Goal: Task Accomplishment & Management: Manage account settings

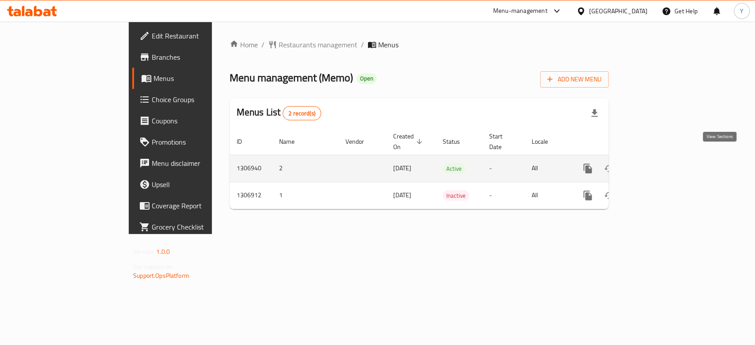
click at [656, 163] on icon "enhanced table" at bounding box center [651, 168] width 11 height 11
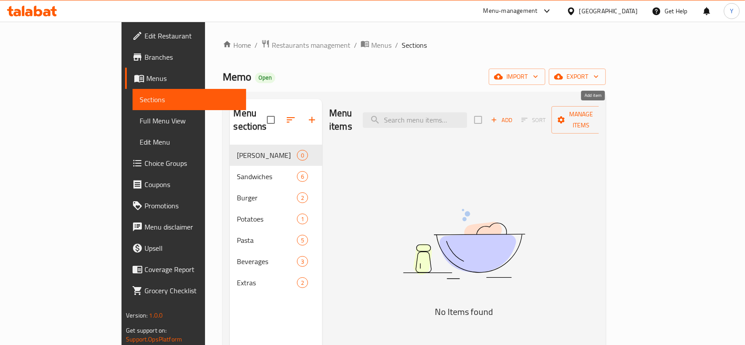
click at [498, 116] on icon "button" at bounding box center [494, 120] width 8 height 8
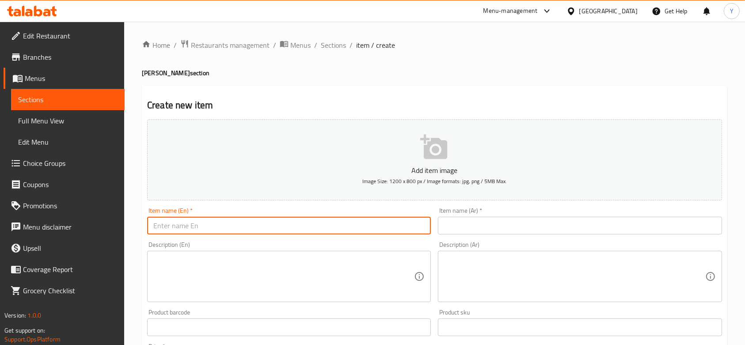
click at [207, 224] on input "text" at bounding box center [289, 226] width 284 height 18
type input "Fried Chili with chicken"
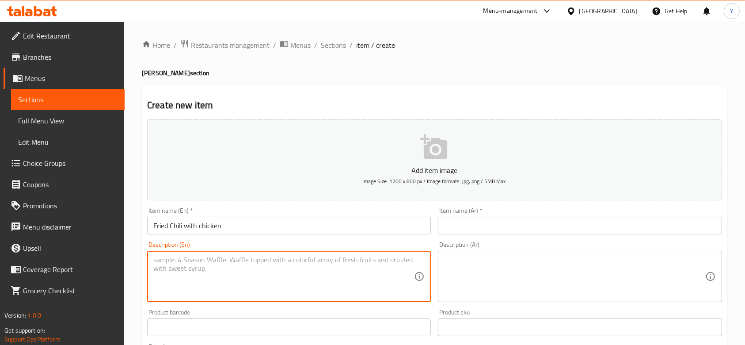
click at [238, 272] on textarea at bounding box center [283, 277] width 261 height 42
type textarea "m"
type textarea "s"
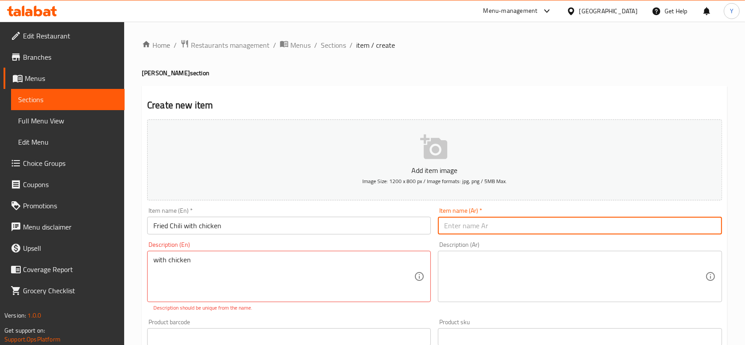
click at [489, 224] on input "text" at bounding box center [580, 226] width 284 height 18
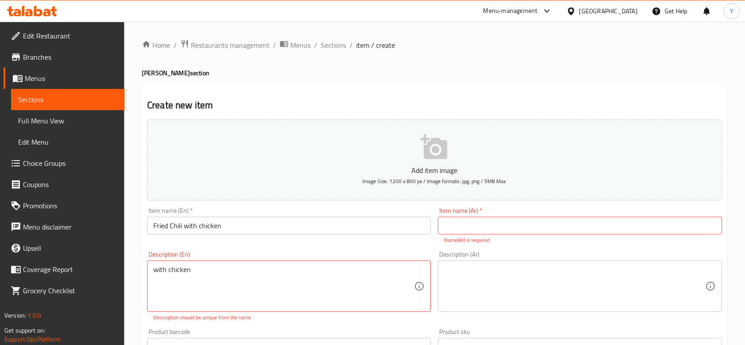
click at [152, 271] on div "with chicken Description (En)" at bounding box center [289, 285] width 284 height 51
click at [156, 272] on textarea "with chicken" at bounding box center [283, 286] width 261 height 42
click at [172, 272] on textarea "with chicken" at bounding box center [283, 286] width 261 height 42
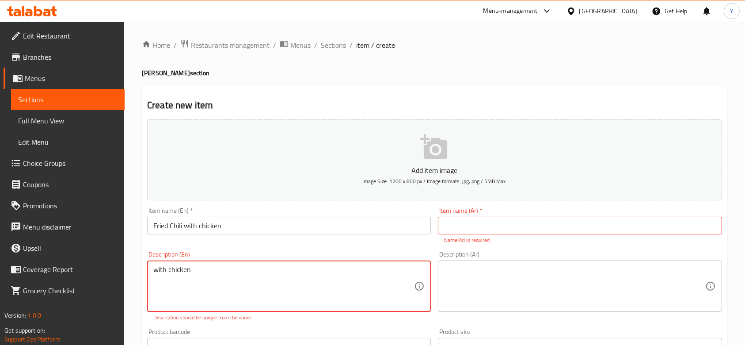
click at [172, 272] on textarea "with chicken" at bounding box center [283, 286] width 261 height 42
type textarea "special"
click at [489, 219] on input "text" at bounding box center [580, 226] width 284 height 18
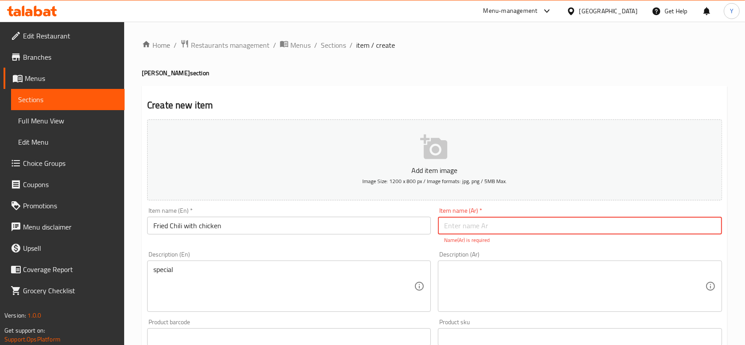
paste input "[PERSON_NAME]"
type input "[PERSON_NAME]"
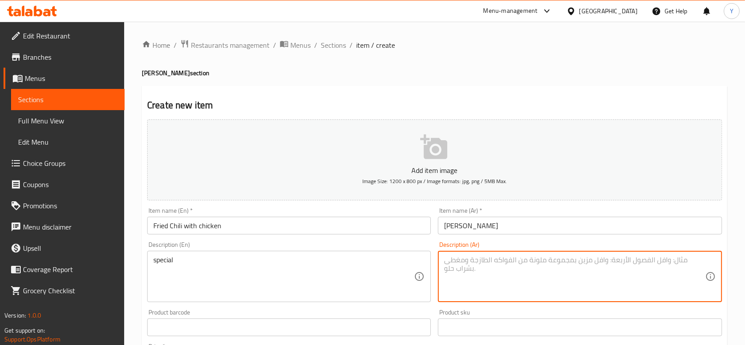
click at [488, 278] on textarea at bounding box center [574, 277] width 261 height 42
type textarea "مميزة"
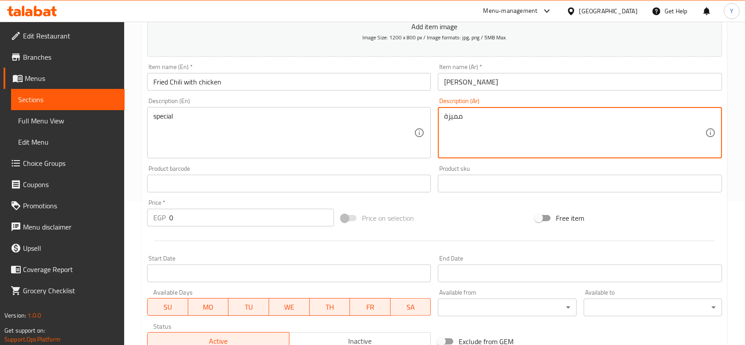
scroll to position [149, 0]
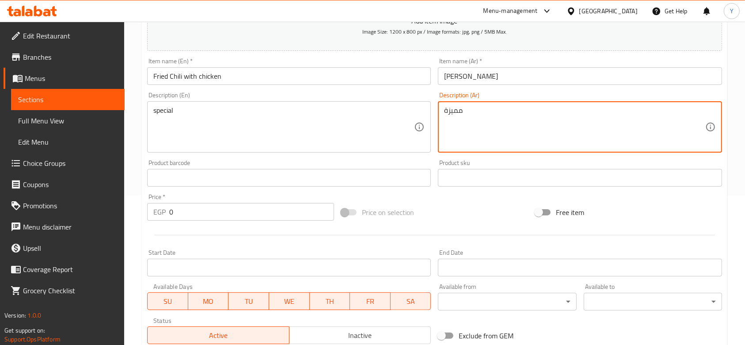
click at [248, 213] on input "0" at bounding box center [251, 212] width 165 height 18
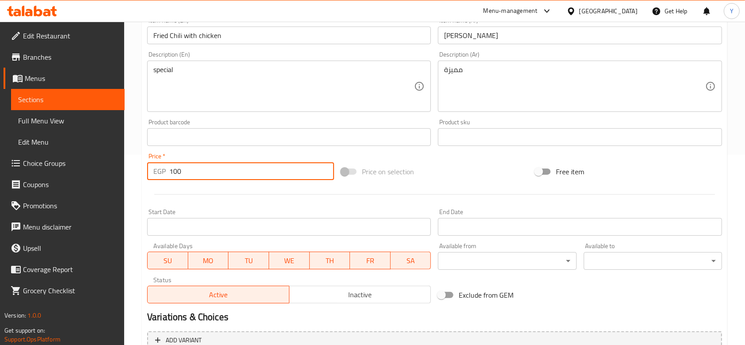
scroll to position [279, 0]
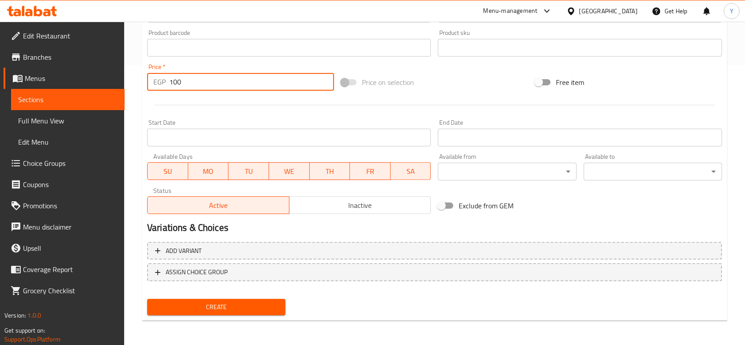
type input "100"
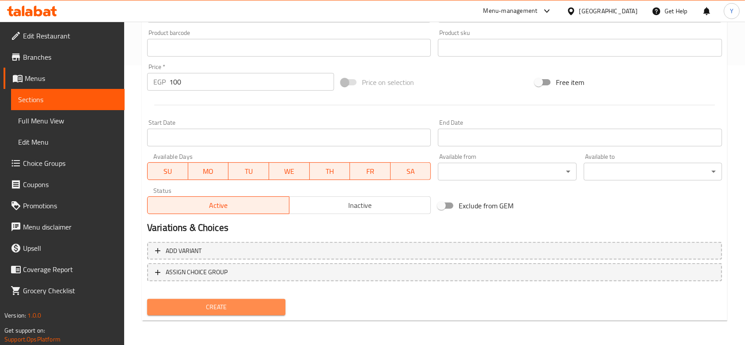
click at [217, 309] on span "Create" at bounding box center [216, 306] width 124 height 11
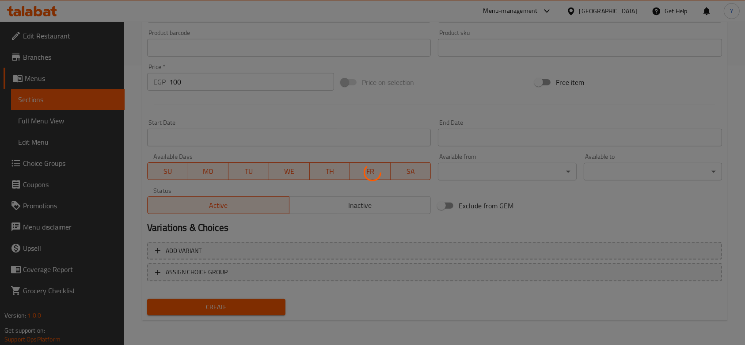
type input "0"
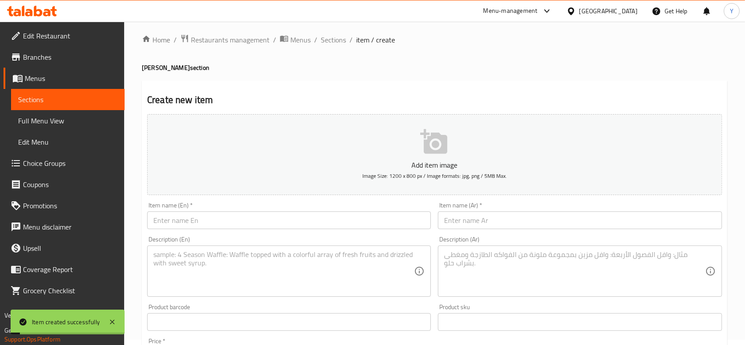
scroll to position [0, 0]
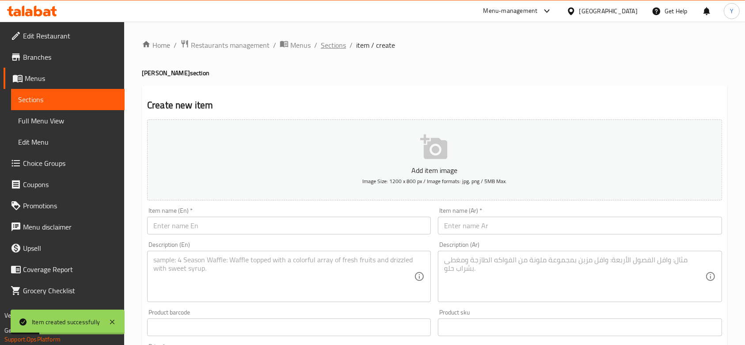
click at [339, 45] on span "Sections" at bounding box center [333, 45] width 25 height 11
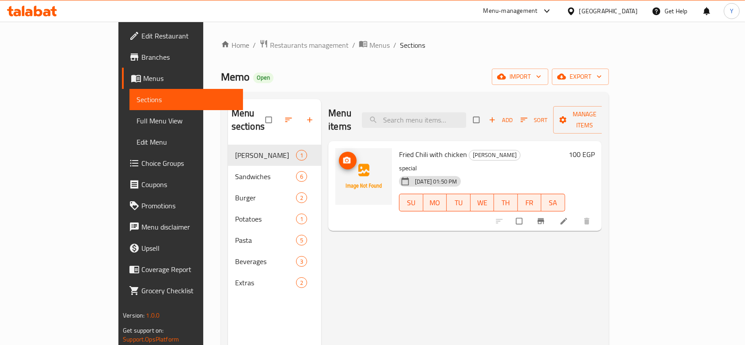
click at [343, 157] on icon "upload picture" at bounding box center [347, 160] width 8 height 7
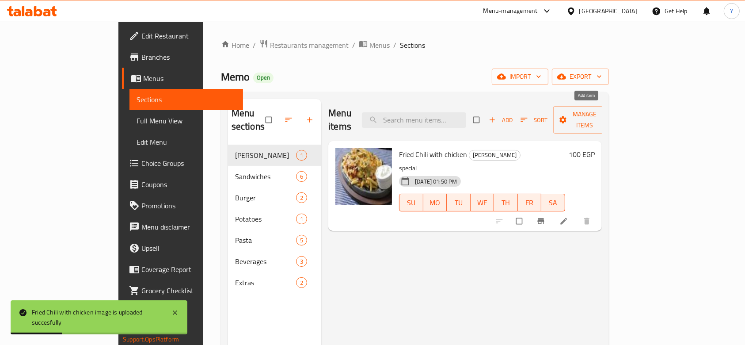
click at [499, 115] on span "button" at bounding box center [493, 119] width 11 height 9
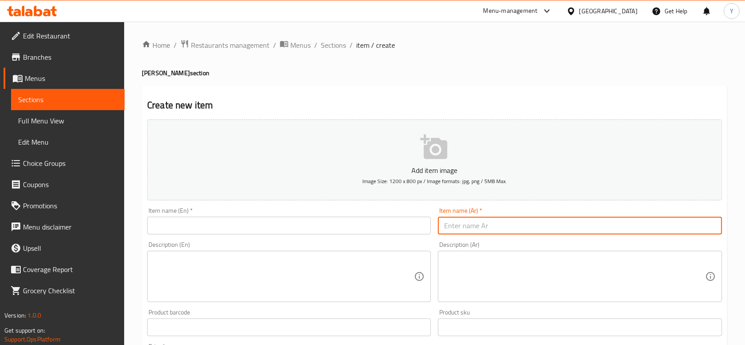
click at [496, 226] on input "text" at bounding box center [580, 226] width 284 height 18
paste input "فرايز تشيلي بالكبده"
type input "فرايز تشيلي بالكبده"
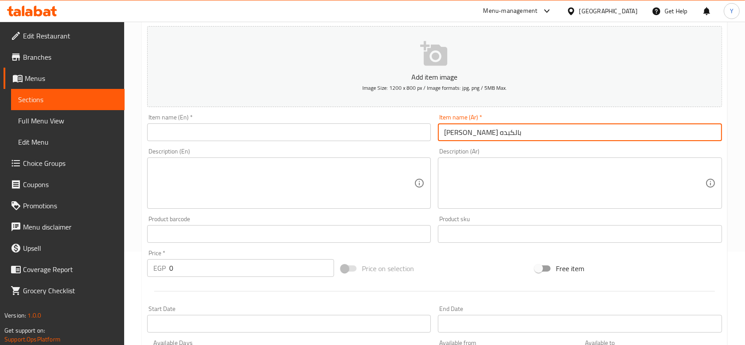
scroll to position [122, 0]
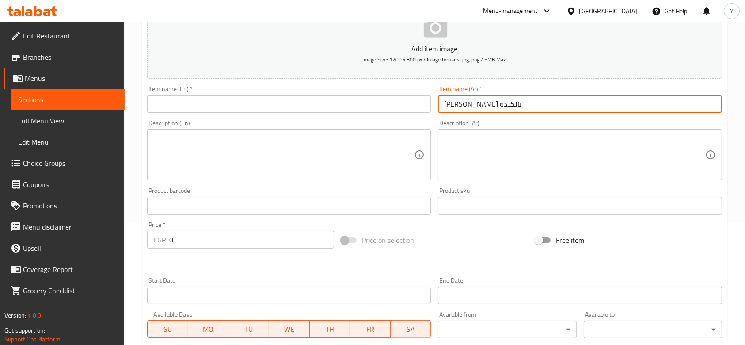
click at [272, 233] on input "0" at bounding box center [251, 240] width 165 height 18
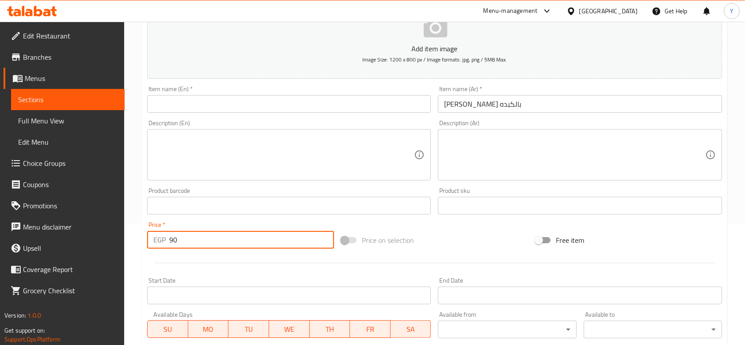
type input "90"
click at [283, 104] on input "text" at bounding box center [289, 104] width 284 height 18
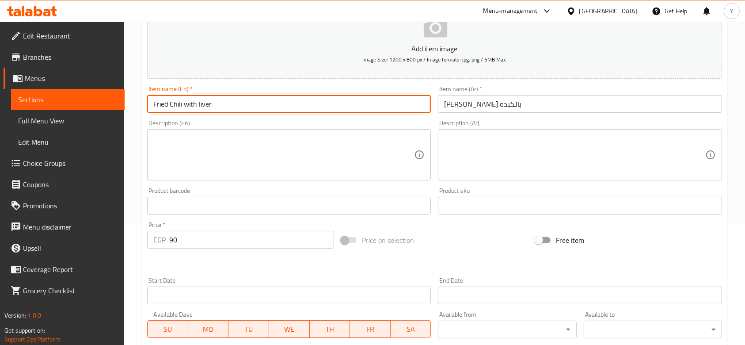
type input "Fried Chili with liver"
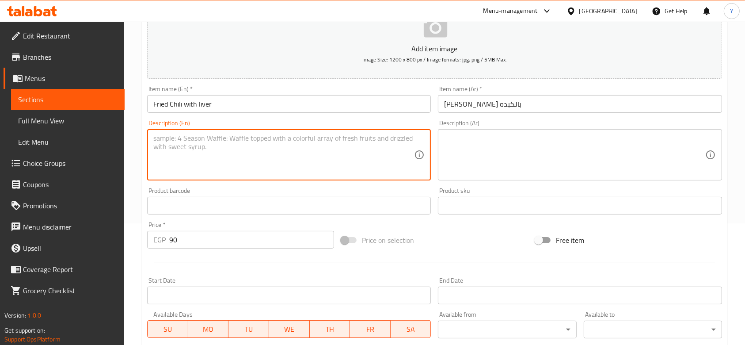
click at [264, 149] on textarea at bounding box center [283, 155] width 261 height 42
type textarea "special"
click at [536, 142] on textarea at bounding box center [574, 155] width 261 height 42
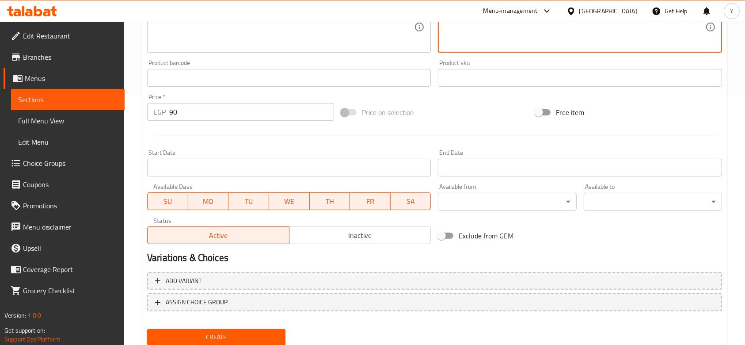
scroll to position [279, 0]
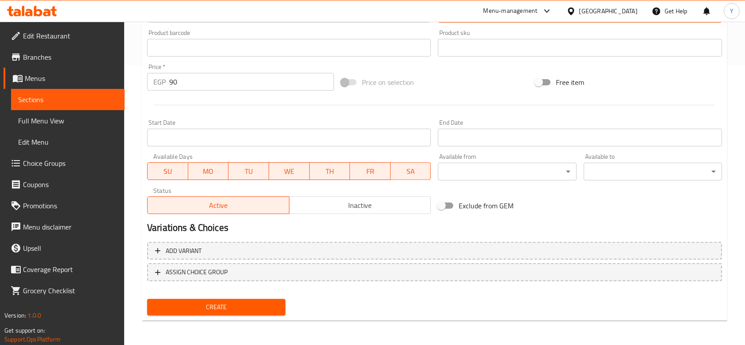
type textarea "مميزة"
click at [187, 312] on span "Create" at bounding box center [216, 306] width 124 height 11
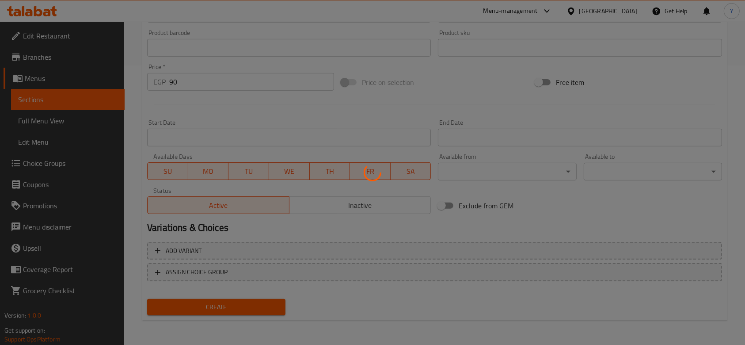
type input "0"
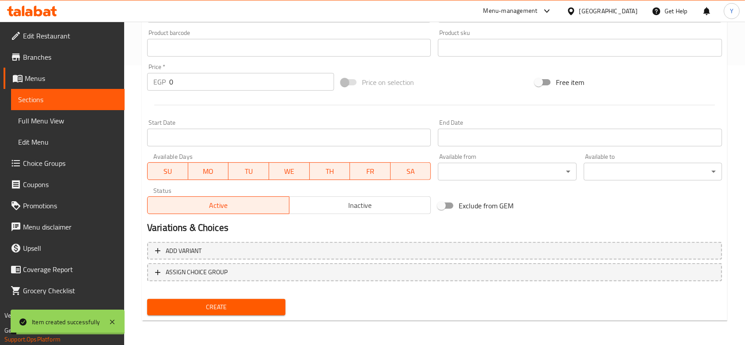
scroll to position [0, 0]
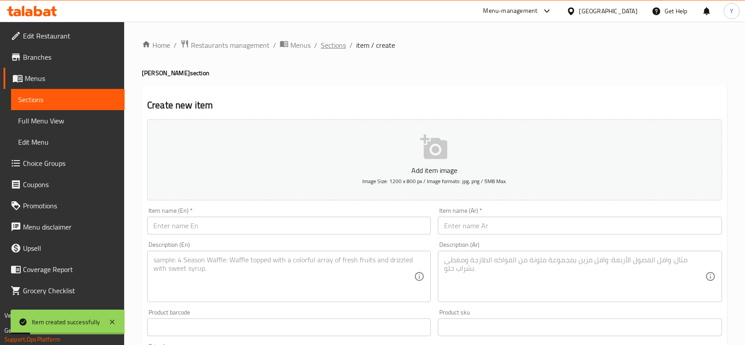
click at [329, 43] on span "Sections" at bounding box center [333, 45] width 25 height 11
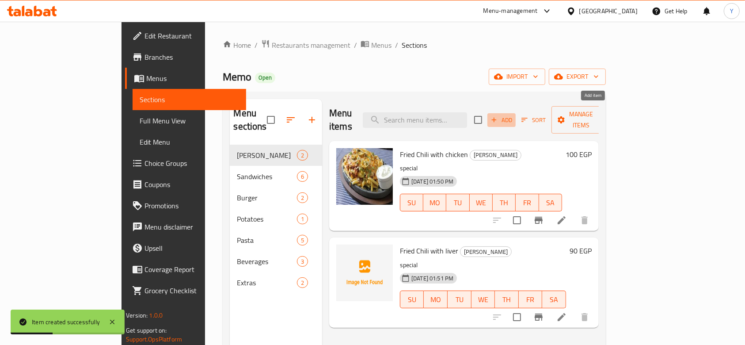
click at [498, 116] on icon "button" at bounding box center [494, 120] width 8 height 8
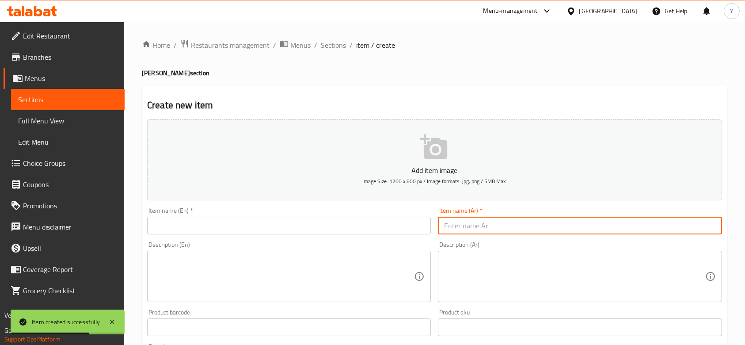
click at [471, 225] on input "text" at bounding box center [580, 226] width 284 height 18
paste input "فرايد تشيلي بالسجق"
type input "فرايد تشيلي بالسجق"
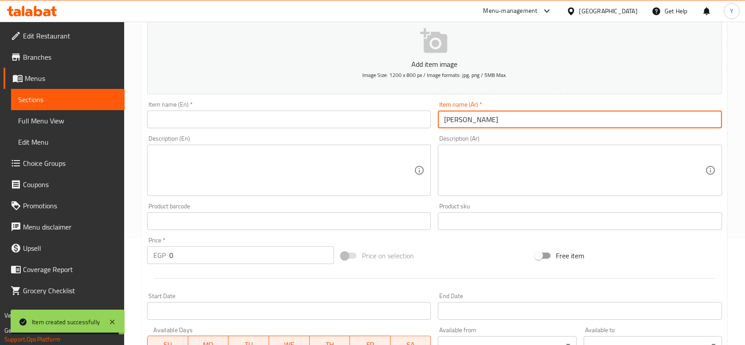
scroll to position [139, 0]
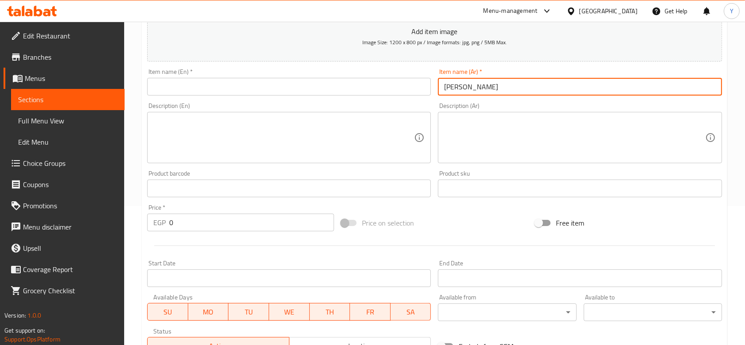
click at [284, 224] on input "0" at bounding box center [251, 223] width 165 height 18
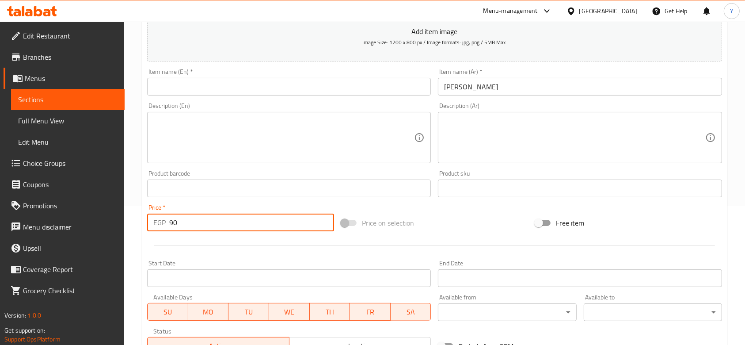
type input "90"
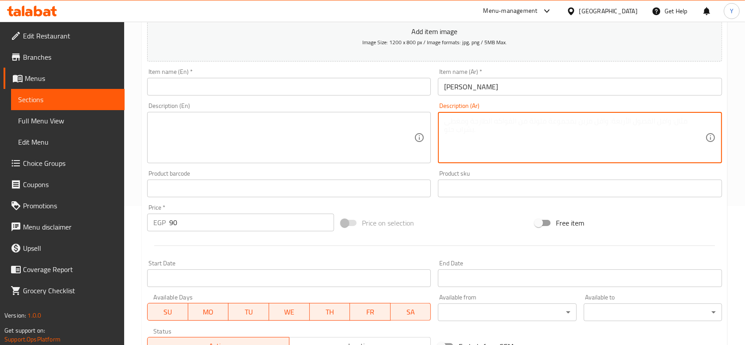
click at [503, 134] on textarea at bounding box center [574, 138] width 261 height 42
type textarea "مميزة"
click at [269, 118] on textarea at bounding box center [283, 138] width 261 height 42
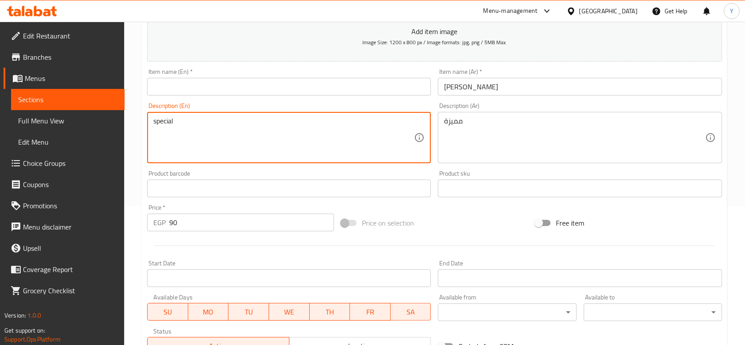
type textarea "special"
click at [273, 88] on input "text" at bounding box center [289, 87] width 284 height 18
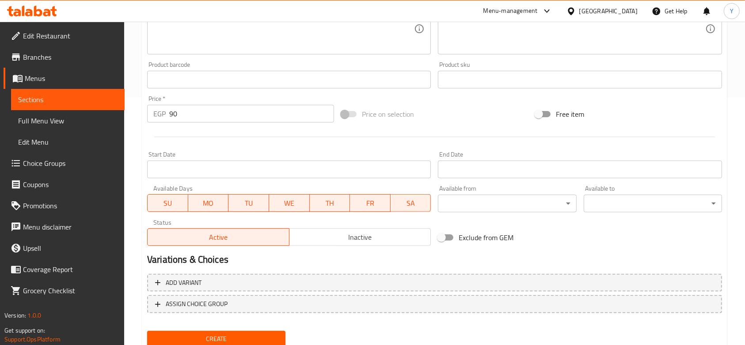
scroll to position [279, 0]
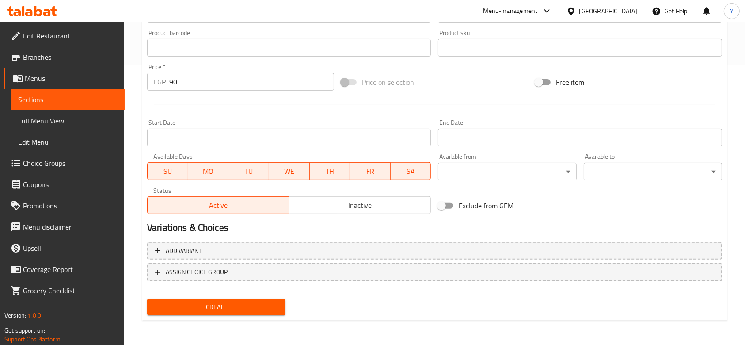
type input "Fried chili with soujouk"
click at [213, 309] on span "Create" at bounding box center [216, 306] width 124 height 11
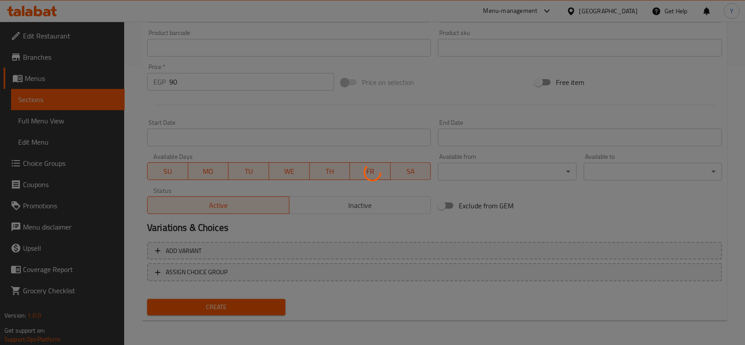
type input "0"
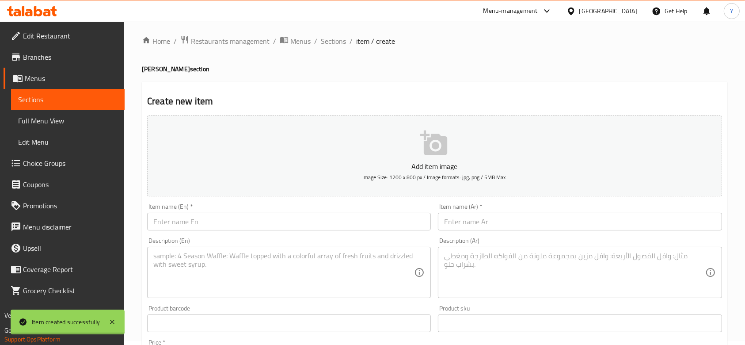
scroll to position [0, 0]
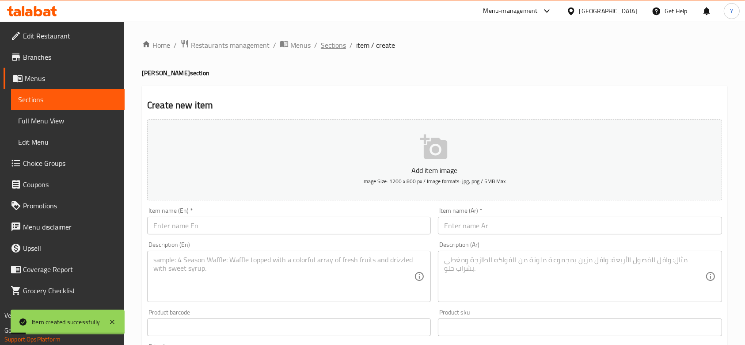
click at [338, 47] on span "Sections" at bounding box center [333, 45] width 25 height 11
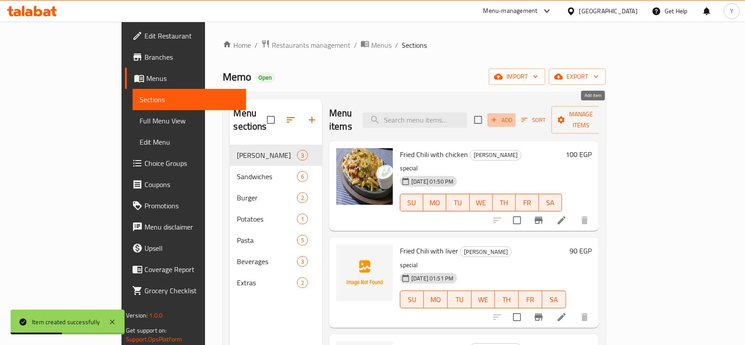
click at [514, 115] on span "Add" at bounding box center [502, 120] width 24 height 10
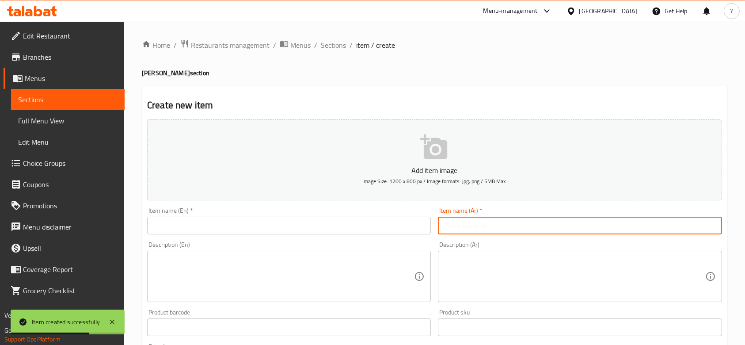
click at [474, 227] on input "text" at bounding box center [580, 226] width 284 height 18
paste input "فرايد تشيلي بالكفتة"
type input "فرايد تشيلي بالكفتة"
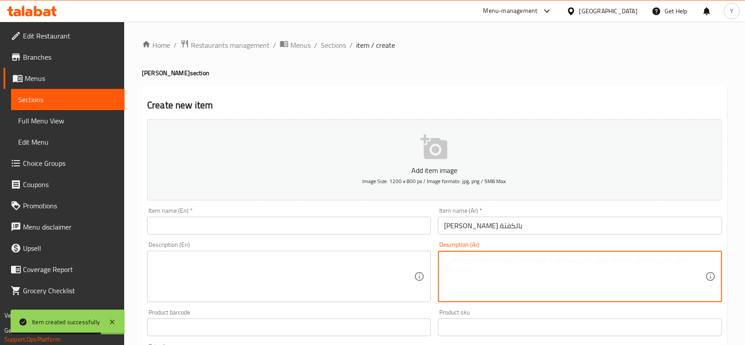
click at [479, 275] on textarea at bounding box center [574, 277] width 261 height 42
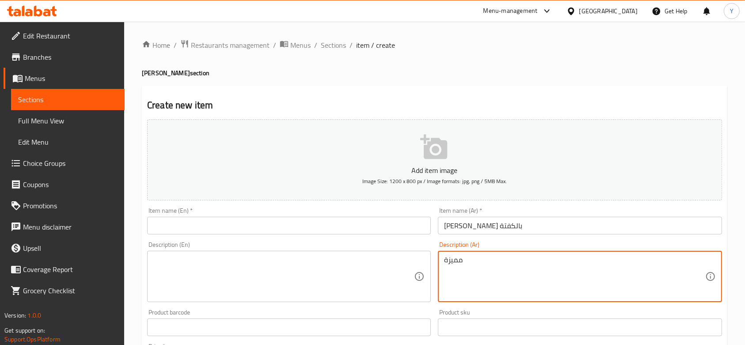
type textarea "مميزة"
click at [272, 222] on input "text" at bounding box center [289, 226] width 284 height 18
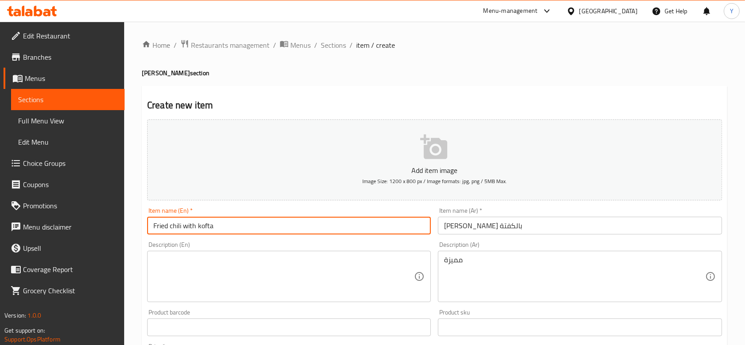
type input "Fried chili with kofta"
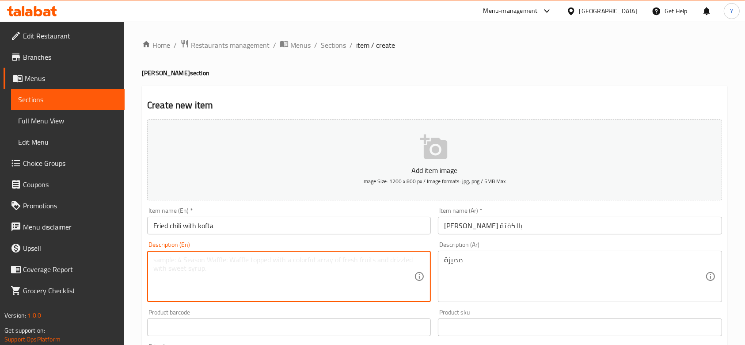
click at [239, 278] on textarea at bounding box center [283, 277] width 261 height 42
type textarea "special"
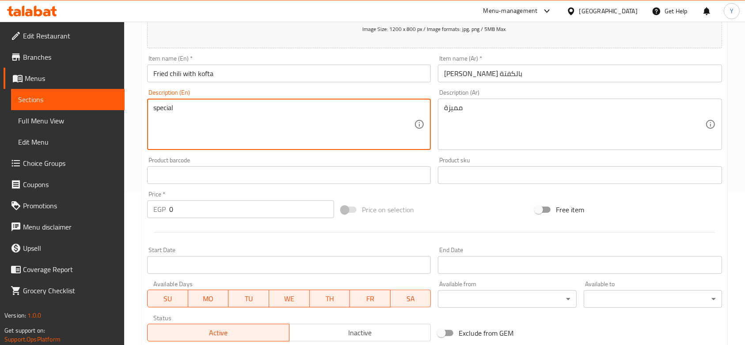
scroll to position [159, 0]
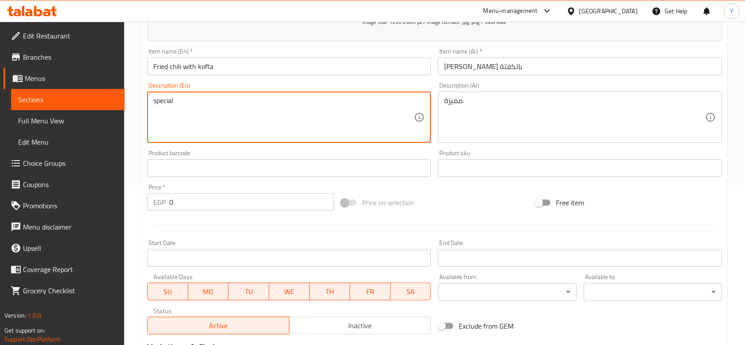
click at [253, 204] on input "0" at bounding box center [251, 202] width 165 height 18
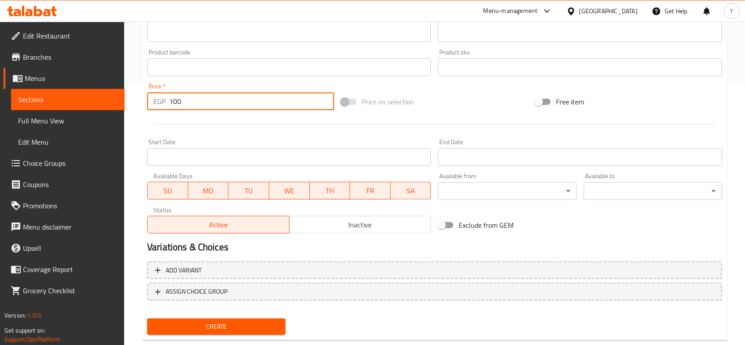
scroll to position [279, 0]
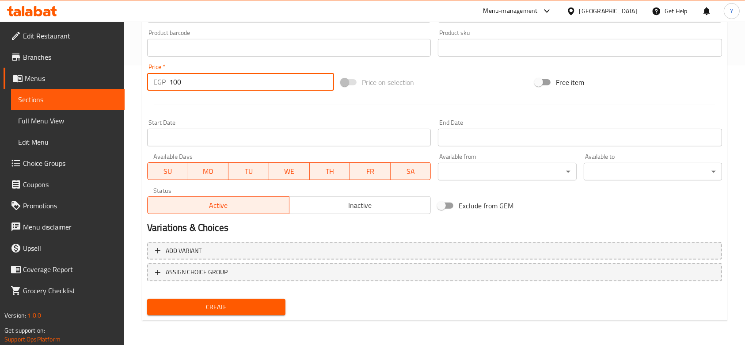
type input "100"
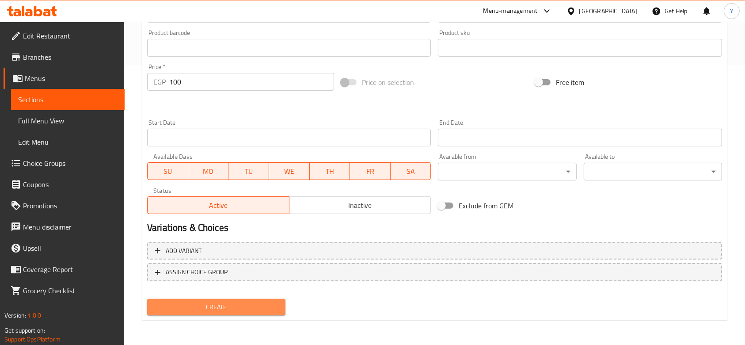
click at [243, 308] on span "Create" at bounding box center [216, 306] width 124 height 11
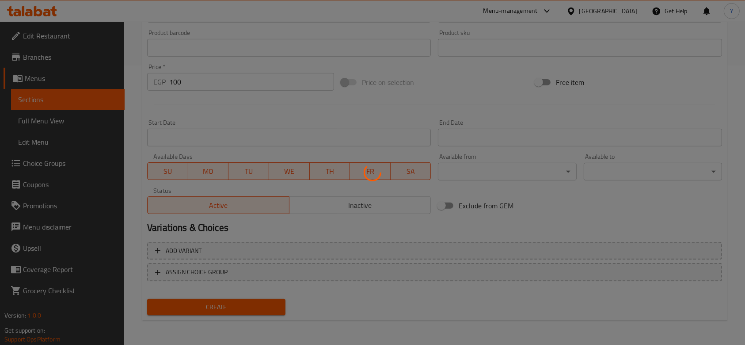
scroll to position [25, 0]
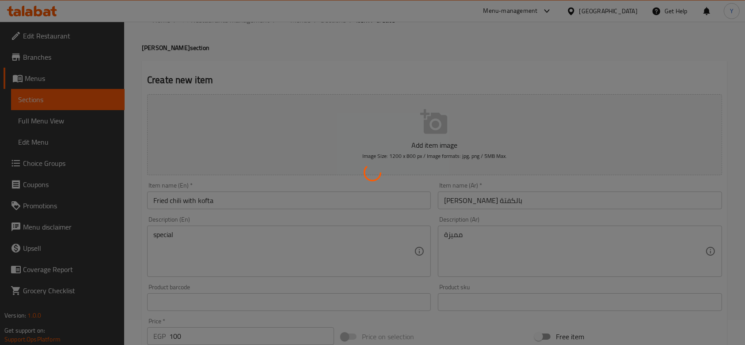
type input "0"
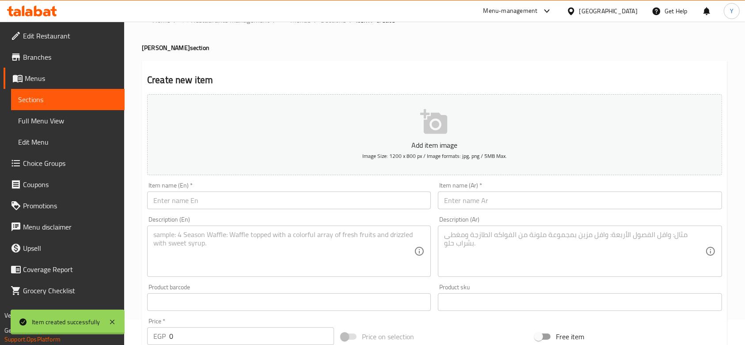
scroll to position [0, 0]
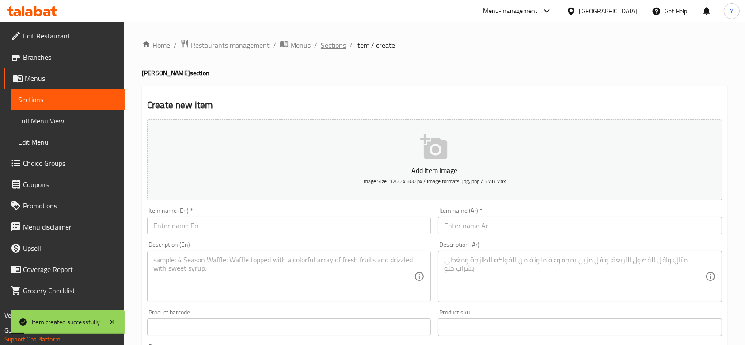
click at [329, 42] on span "Sections" at bounding box center [333, 45] width 25 height 11
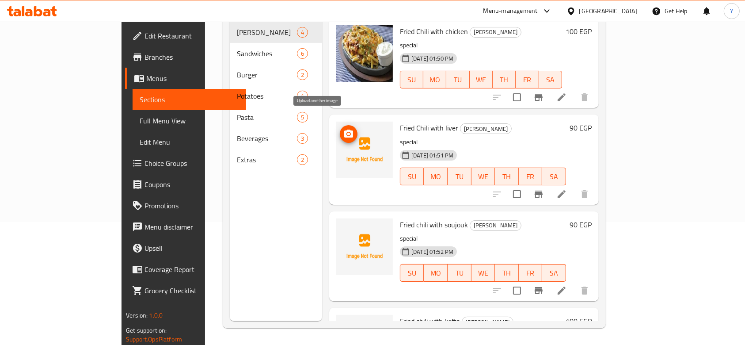
click at [344, 130] on icon "upload picture" at bounding box center [348, 134] width 9 height 8
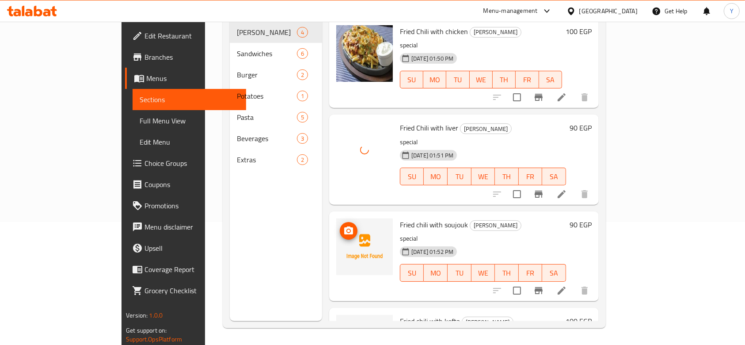
click at [347, 229] on circle "upload picture" at bounding box center [348, 230] width 3 height 3
click at [344, 323] on icon "upload picture" at bounding box center [348, 327] width 9 height 8
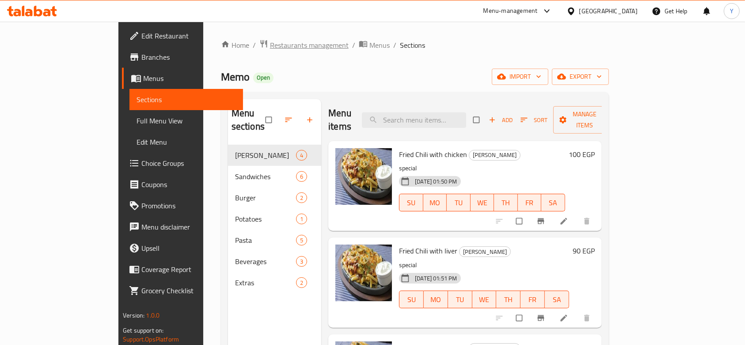
click at [270, 46] on span "Restaurants management" at bounding box center [309, 45] width 79 height 11
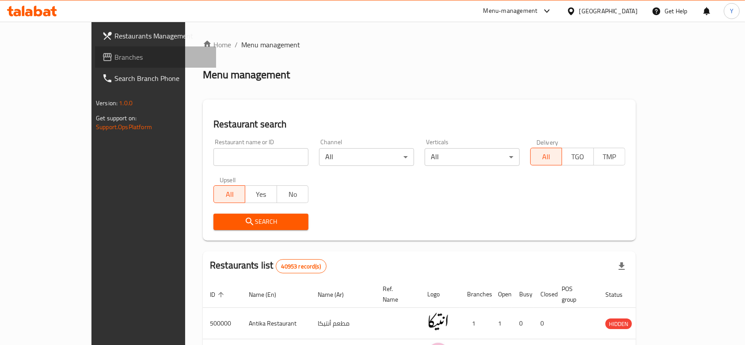
click at [114, 54] on span "Branches" at bounding box center [161, 57] width 95 height 11
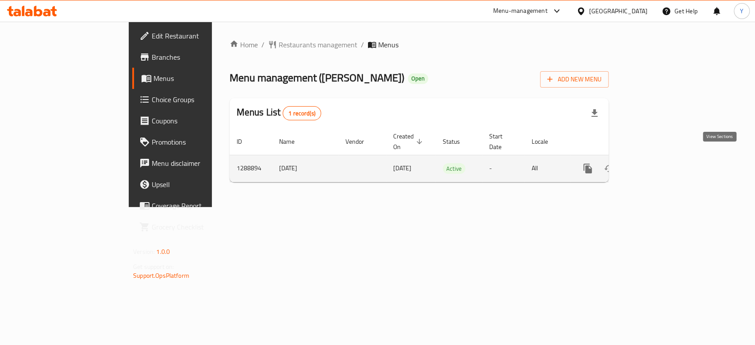
click at [656, 163] on icon "enhanced table" at bounding box center [651, 168] width 11 height 11
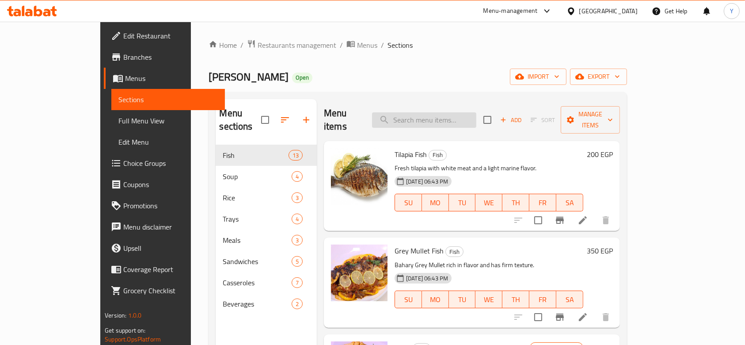
click at [435, 115] on input "search" at bounding box center [424, 119] width 104 height 15
paste input "بربوني"
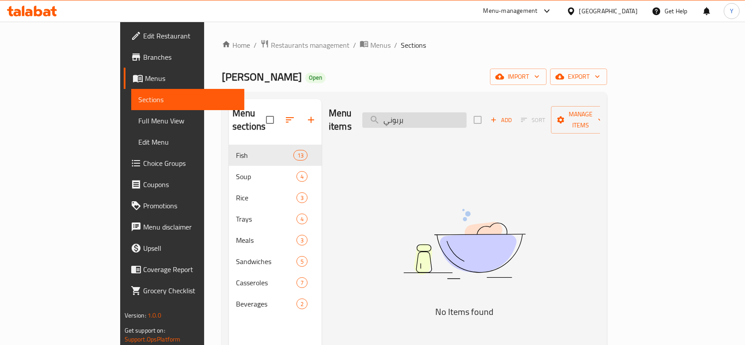
click at [436, 114] on input "بربوني" at bounding box center [414, 119] width 104 height 15
paste input "مرجان"
type input "م"
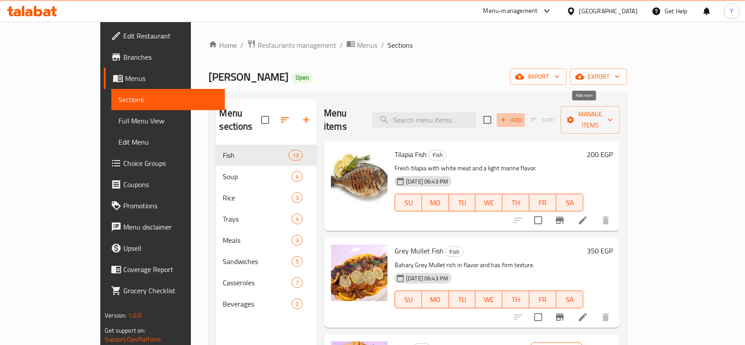
click at [507, 116] on icon "button" at bounding box center [504, 120] width 8 height 8
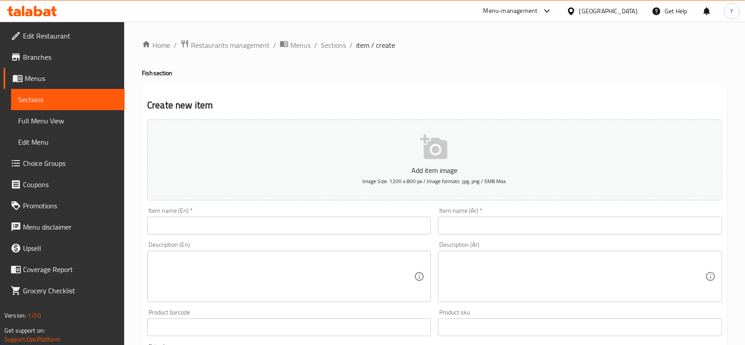
click at [539, 229] on input "text" at bounding box center [580, 226] width 284 height 18
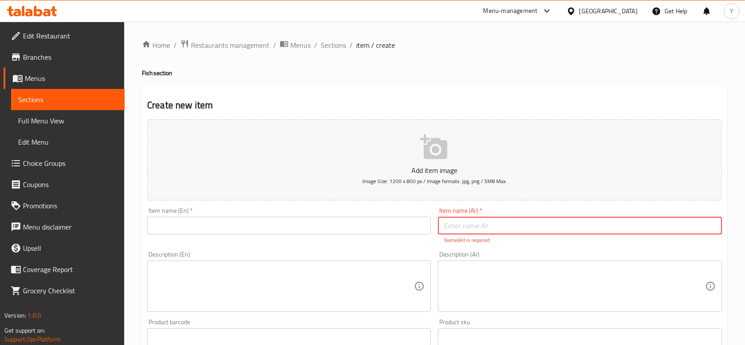
paste input "بربوني"
type input "بربوني"
click at [495, 279] on textarea at bounding box center [574, 286] width 261 height 42
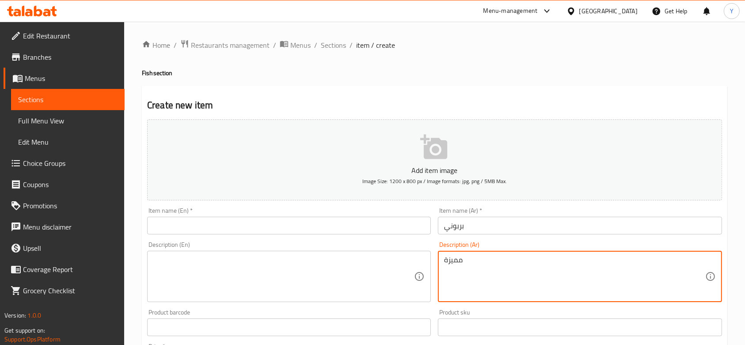
type textarea "مميزة"
click at [268, 257] on textarea at bounding box center [283, 277] width 261 height 42
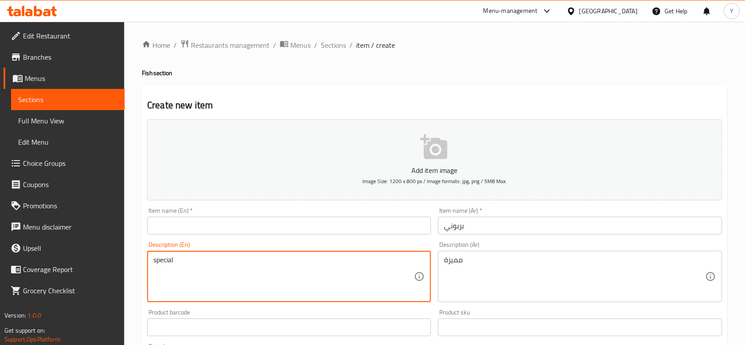
type textarea "special"
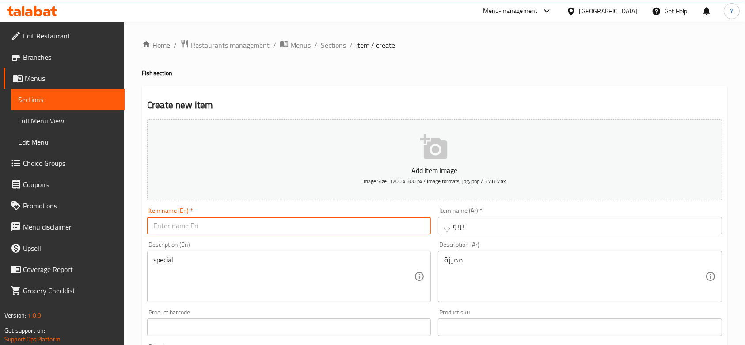
click at [247, 226] on input "text" at bounding box center [289, 226] width 284 height 18
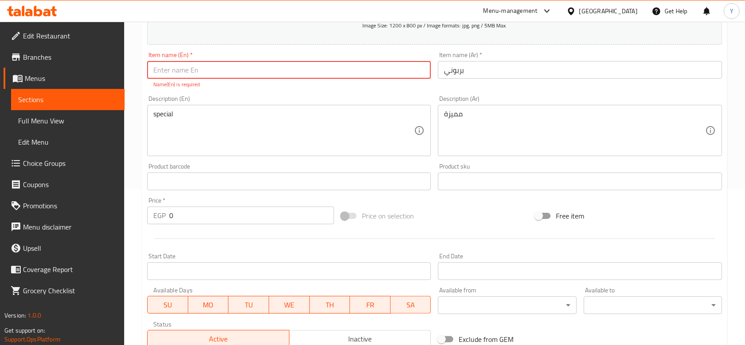
scroll to position [156, 0]
click at [297, 213] on input "0" at bounding box center [251, 215] width 165 height 18
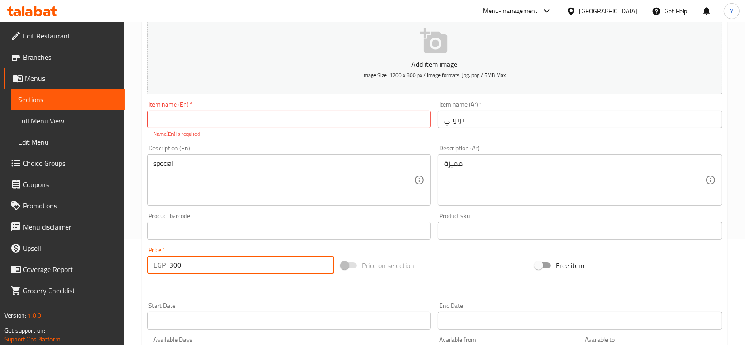
scroll to position [90, 0]
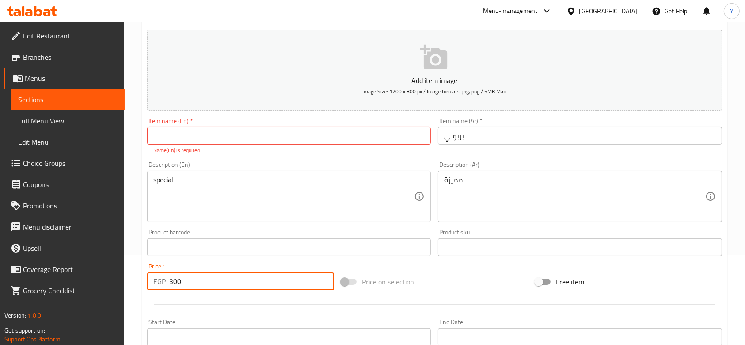
type input "300"
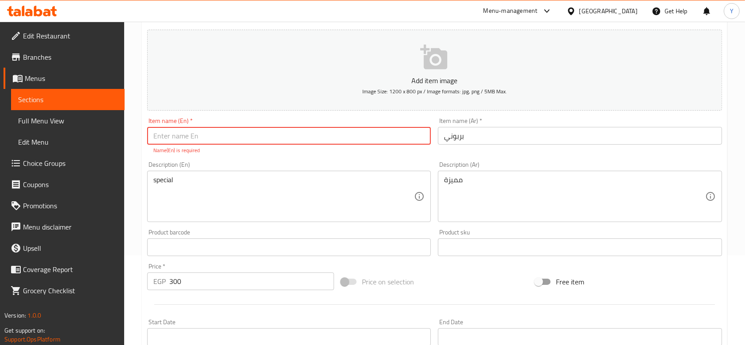
click at [272, 135] on input "text" at bounding box center [289, 136] width 284 height 18
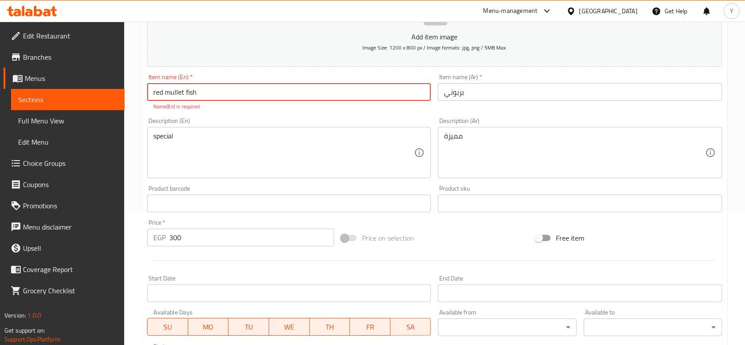
scroll to position [133, 0]
click at [156, 95] on input "red mullet fish" at bounding box center [289, 93] width 284 height 18
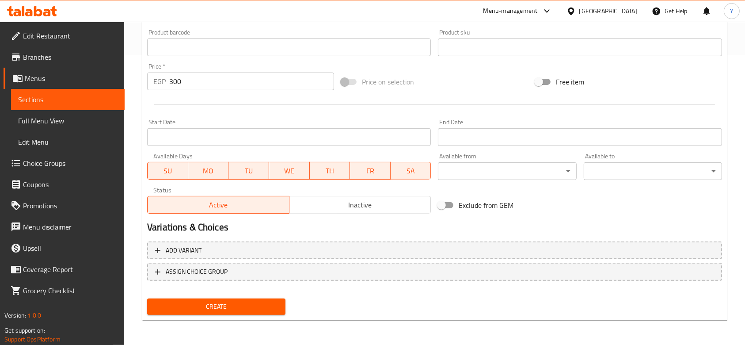
type input "Red mullet fish"
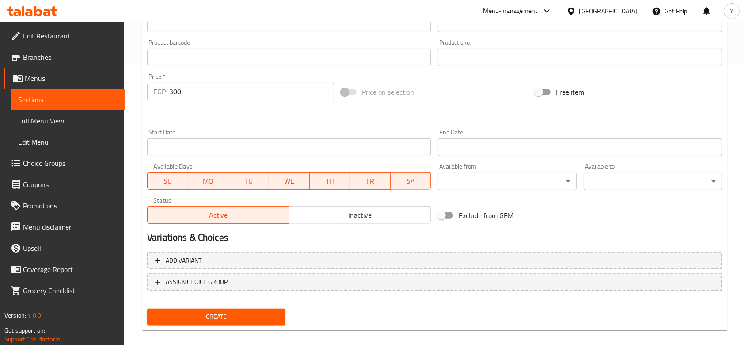
click at [219, 311] on span "Create" at bounding box center [216, 316] width 124 height 11
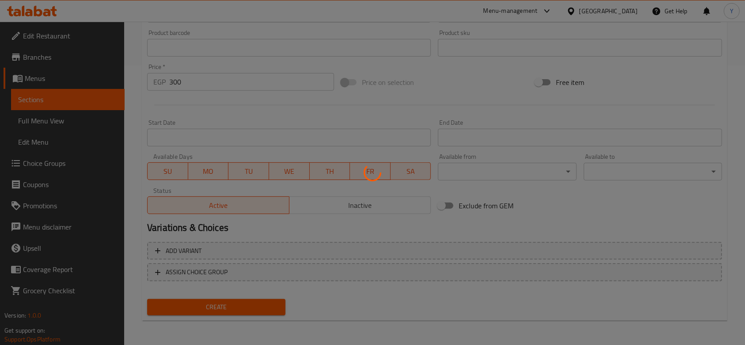
type input "0"
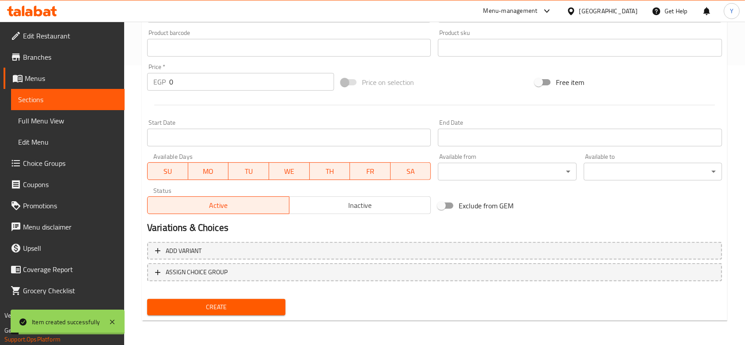
scroll to position [0, 0]
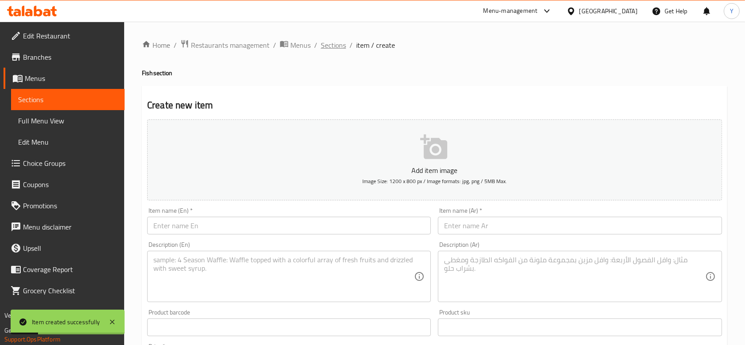
click at [332, 43] on span "Sections" at bounding box center [333, 45] width 25 height 11
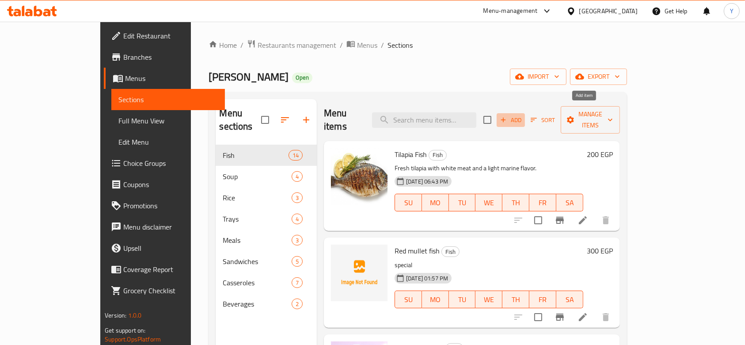
click at [523, 115] on span "Add" at bounding box center [511, 120] width 24 height 10
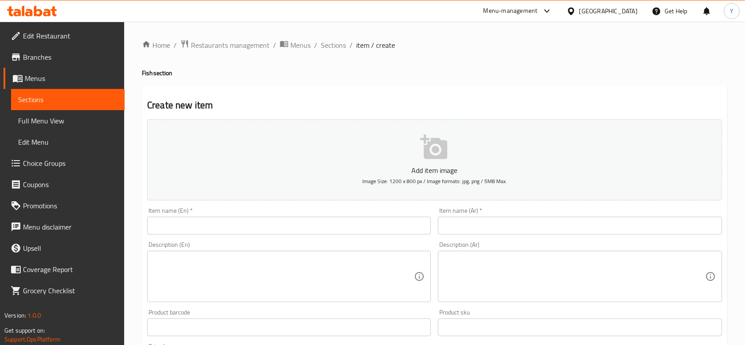
click at [245, 227] on input "text" at bounding box center [289, 226] width 284 height 18
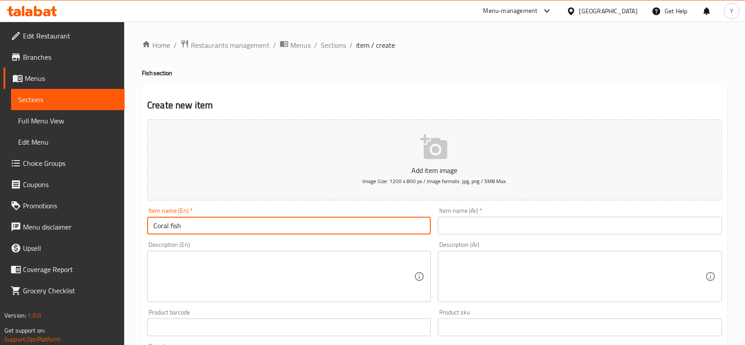
type input "Coral fish"
click at [229, 260] on textarea at bounding box center [283, 277] width 261 height 42
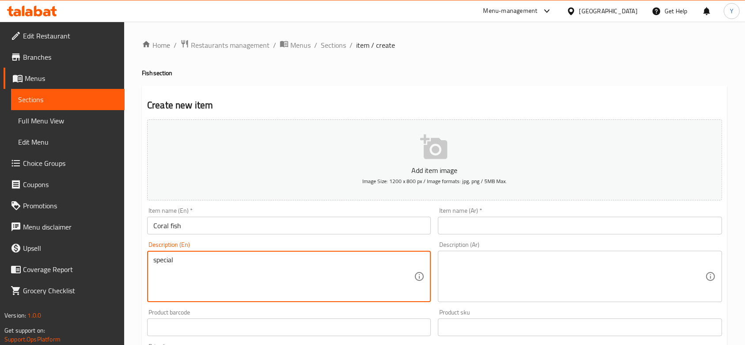
type textarea "special"
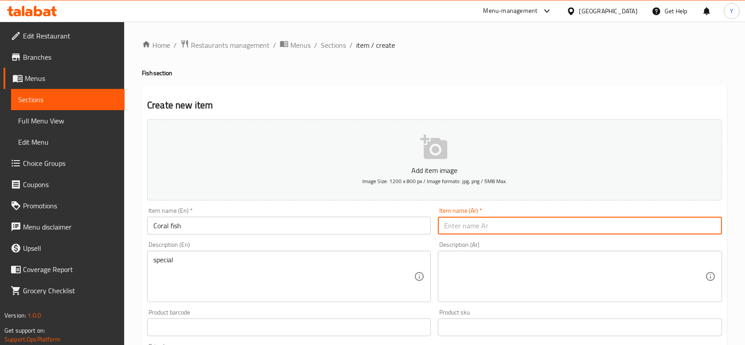
click at [498, 231] on input "text" at bounding box center [580, 226] width 284 height 18
type input "سمك مرجان"
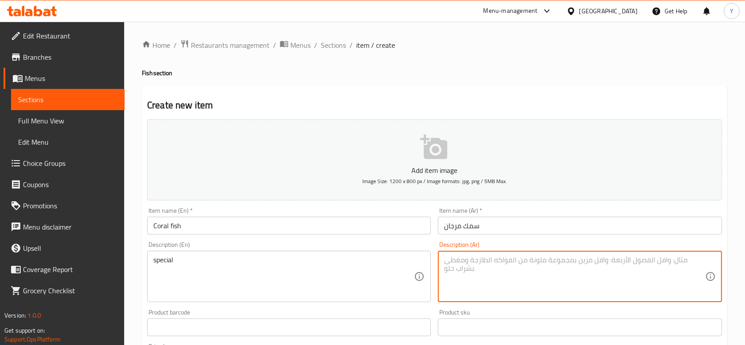
click at [495, 264] on textarea at bounding box center [574, 277] width 261 height 42
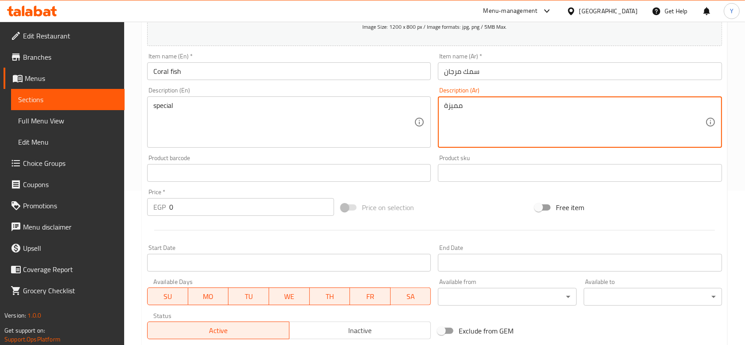
scroll to position [166, 0]
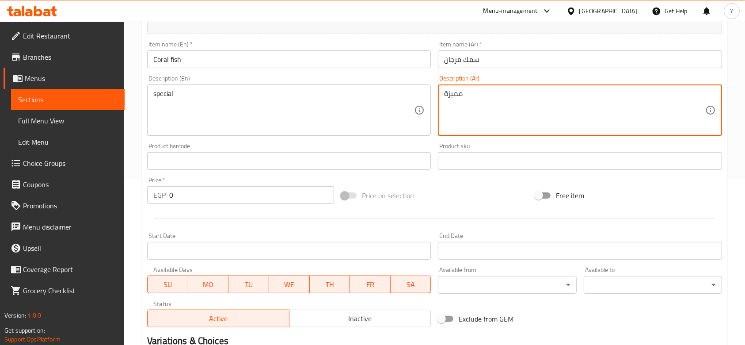
type textarea "مميزة"
click at [233, 195] on input "0" at bounding box center [251, 195] width 165 height 18
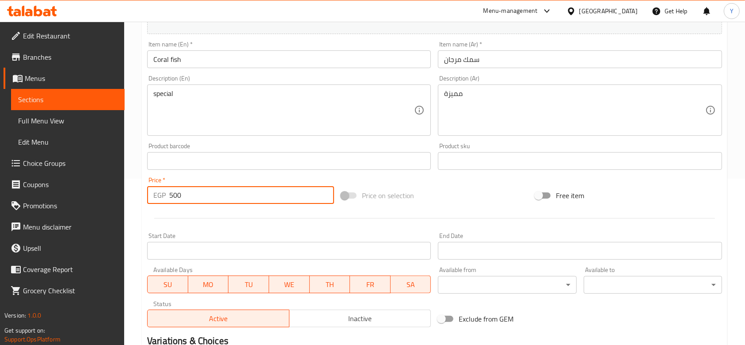
scroll to position [279, 0]
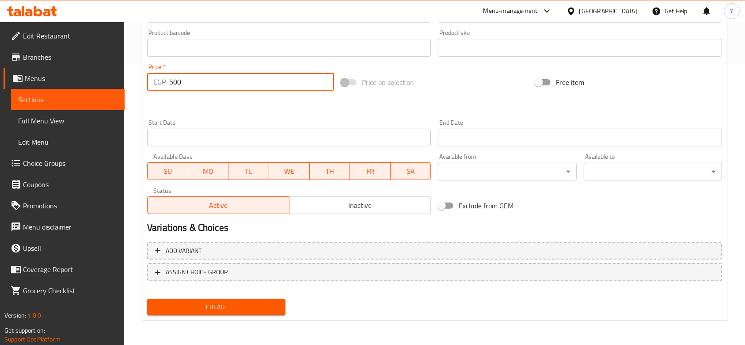
type input "500"
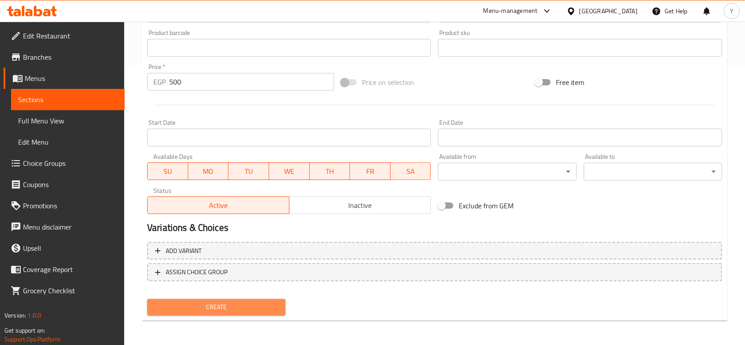
click at [224, 307] on span "Create" at bounding box center [216, 306] width 124 height 11
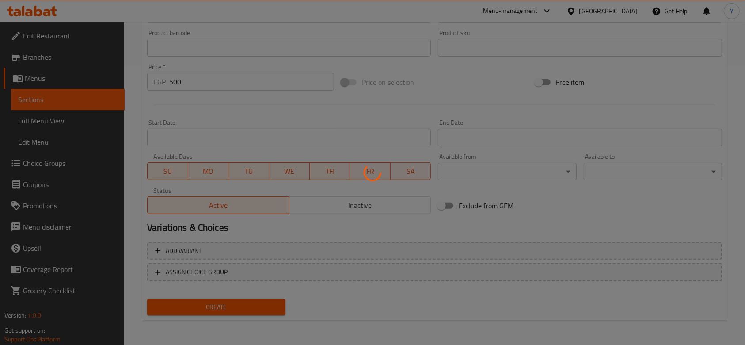
type input "0"
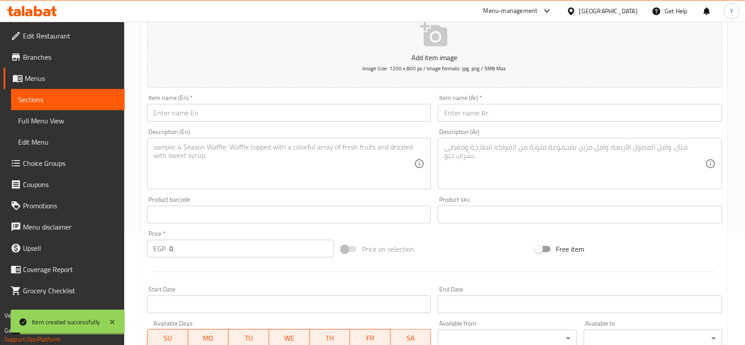
scroll to position [0, 0]
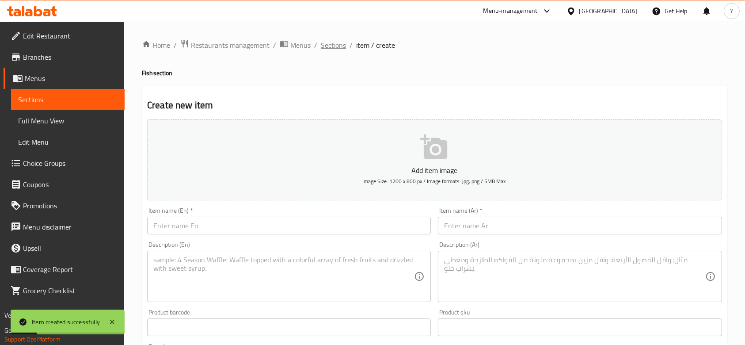
click at [332, 48] on span "Sections" at bounding box center [333, 45] width 25 height 11
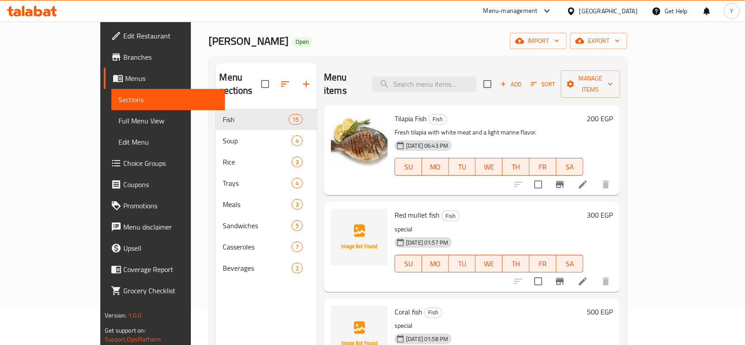
click at [644, 114] on div "Home / Restaurants management / Menus / Sections Asmak Becho Open import export…" at bounding box center [418, 209] width 454 height 447
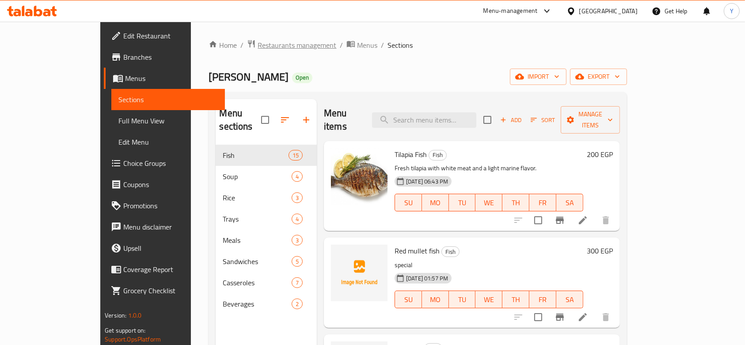
click at [258, 47] on span "Restaurants management" at bounding box center [297, 45] width 79 height 11
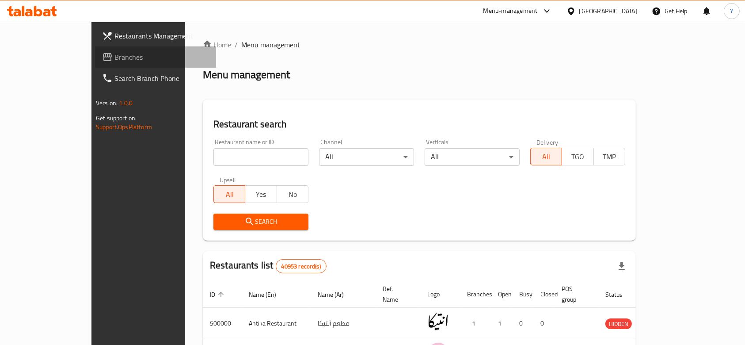
click at [114, 57] on span "Branches" at bounding box center [161, 57] width 95 height 11
